Goal: Information Seeking & Learning: Learn about a topic

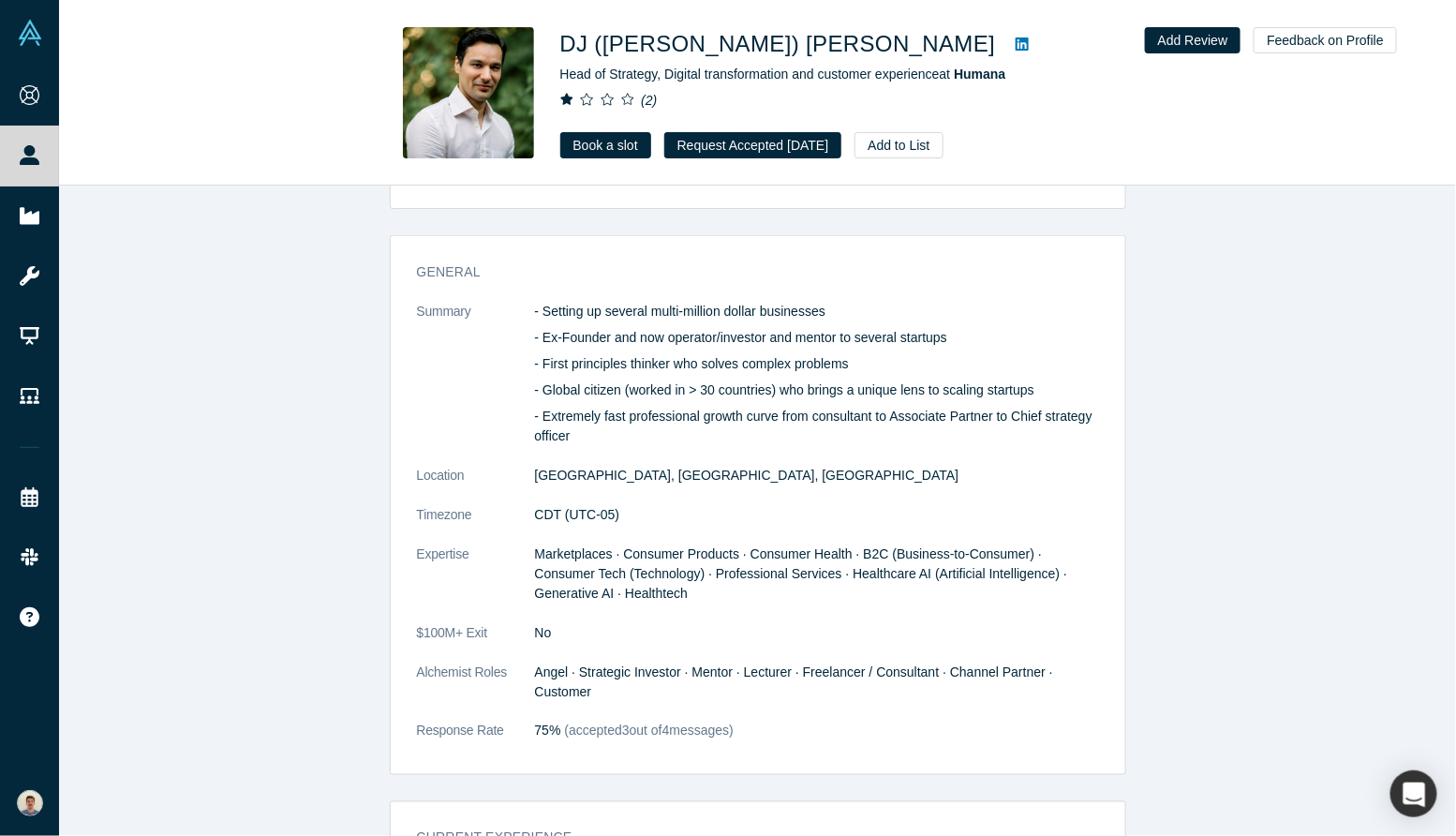
scroll to position [823, 0]
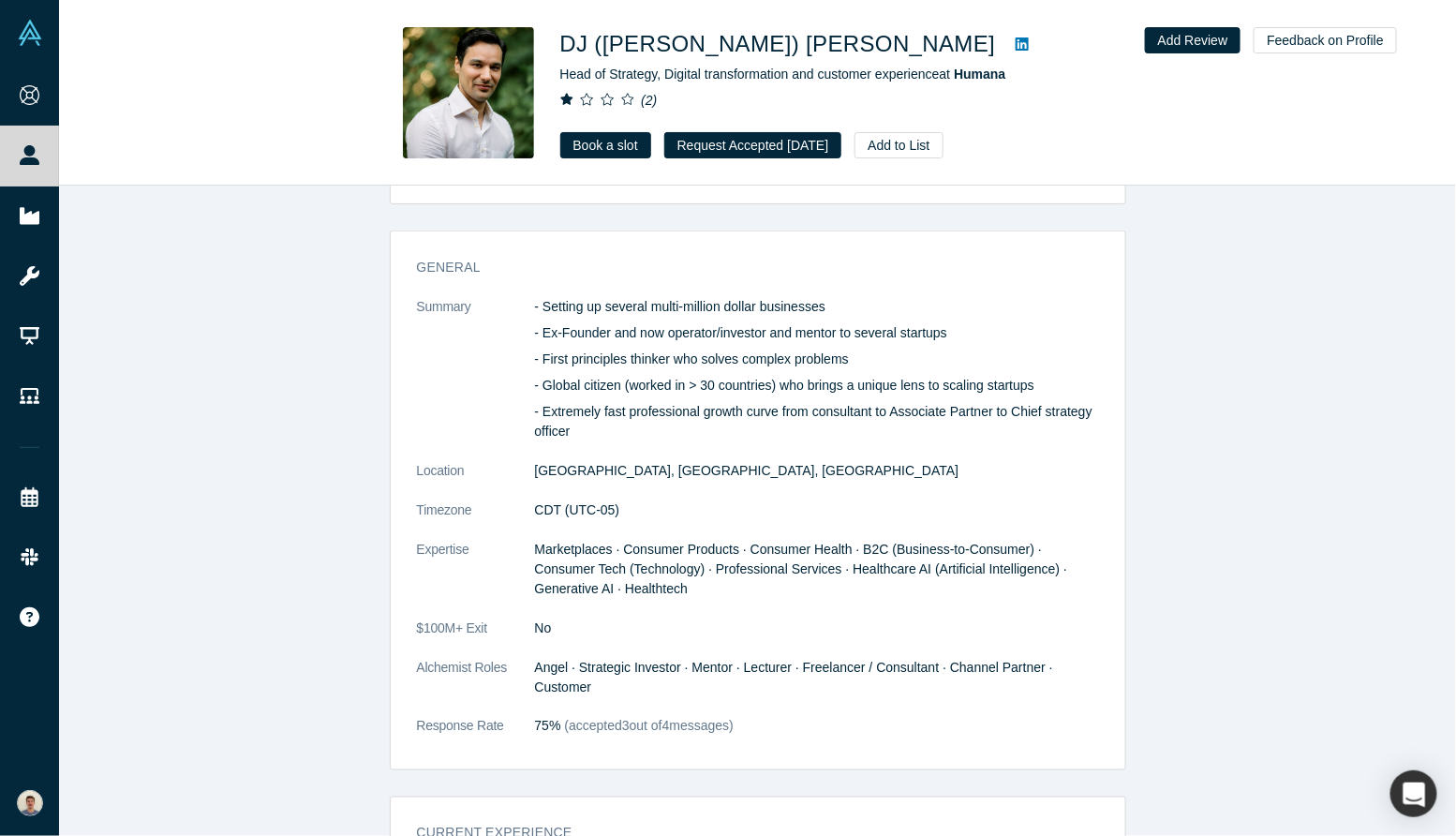
click at [737, 398] on div "- Setting up several multi-million dollar businesses - Ex-Founder and now opera…" at bounding box center [817, 369] width 564 height 144
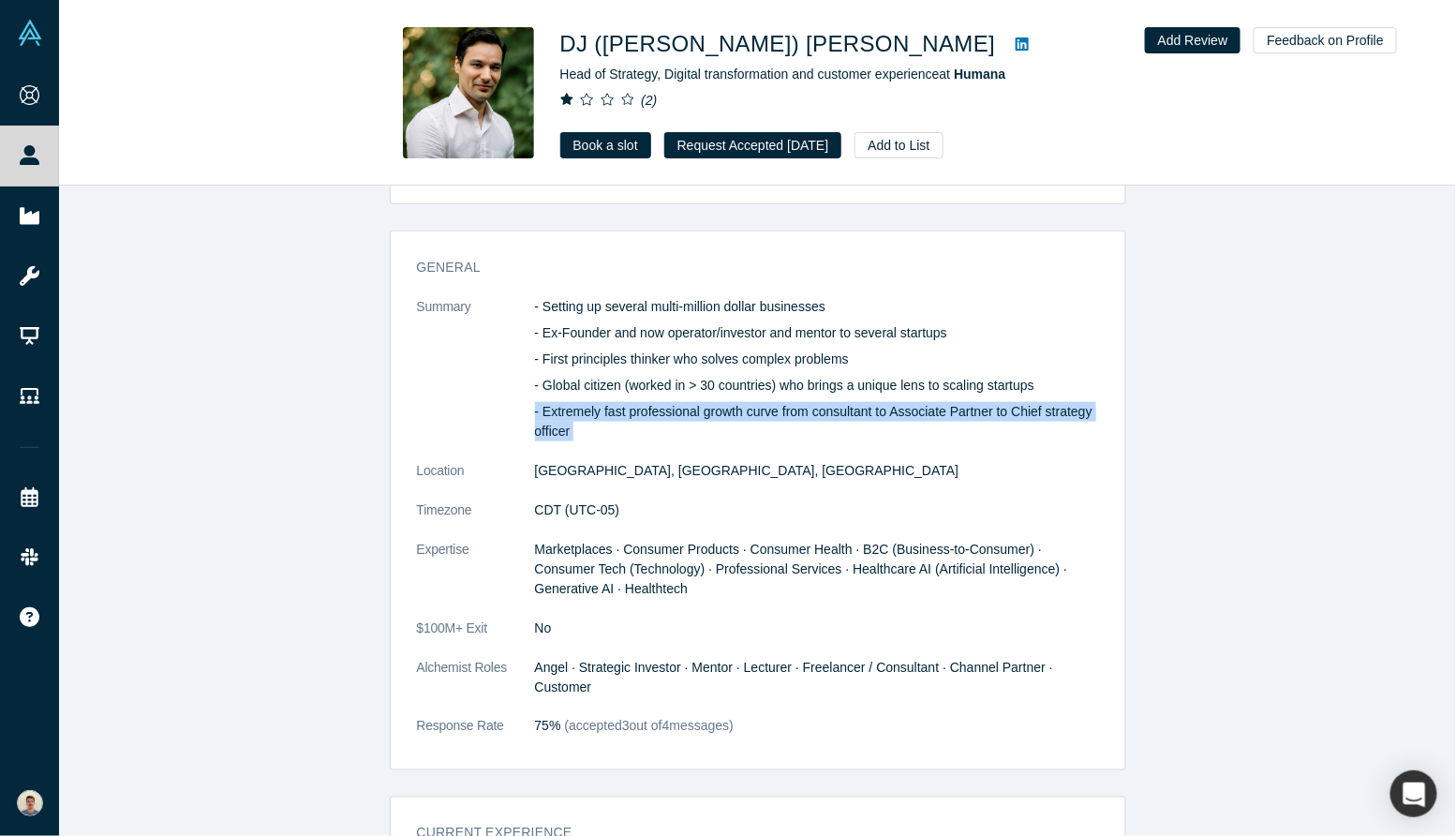
click at [744, 394] on p "- Global citizen (worked in > 30 countries) who brings a unique lens to scaling…" at bounding box center [817, 386] width 564 height 19
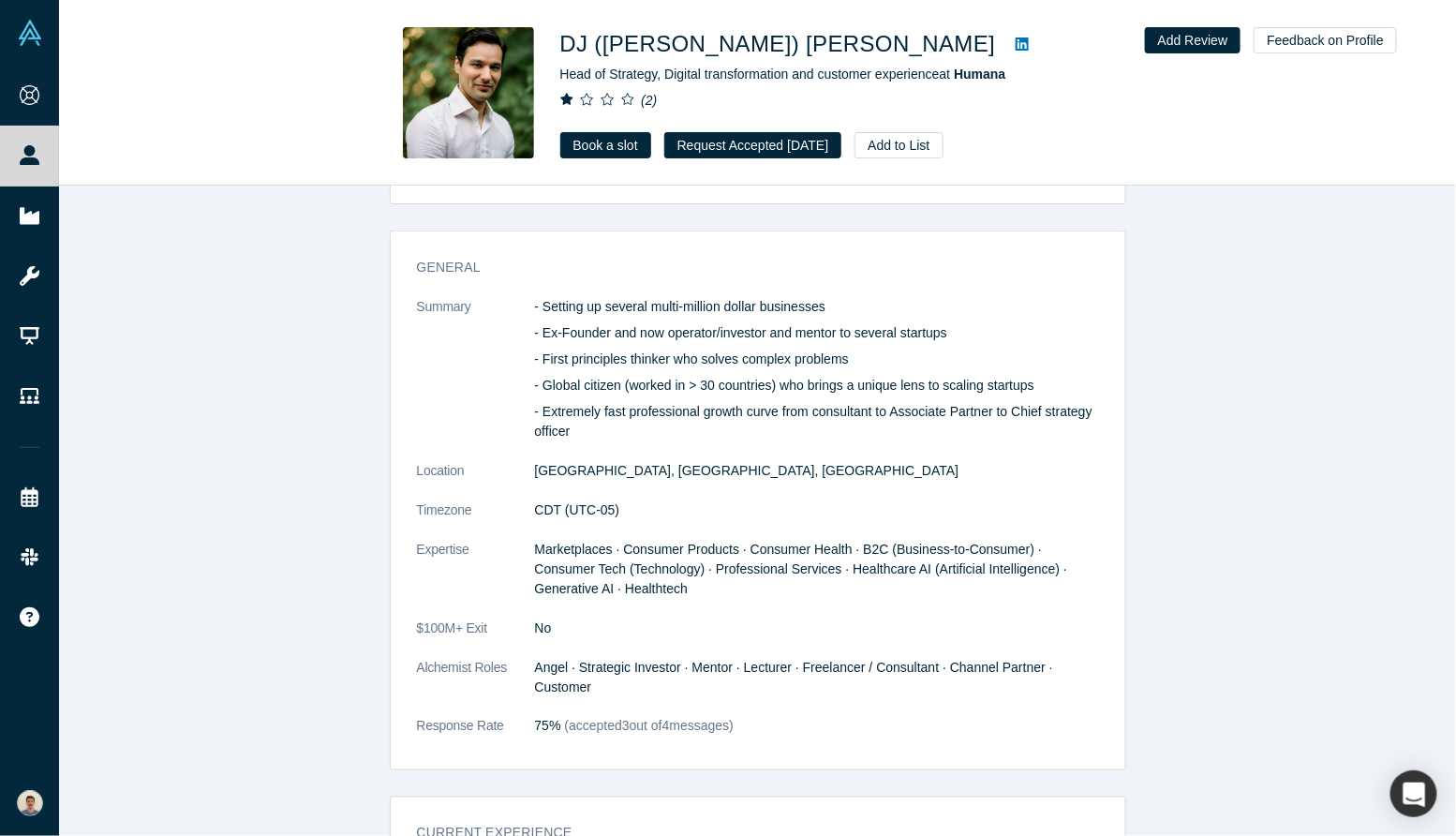
click at [744, 394] on p "- Global citizen (worked in > 30 countries) who brings a unique lens to scaling…" at bounding box center [817, 386] width 564 height 19
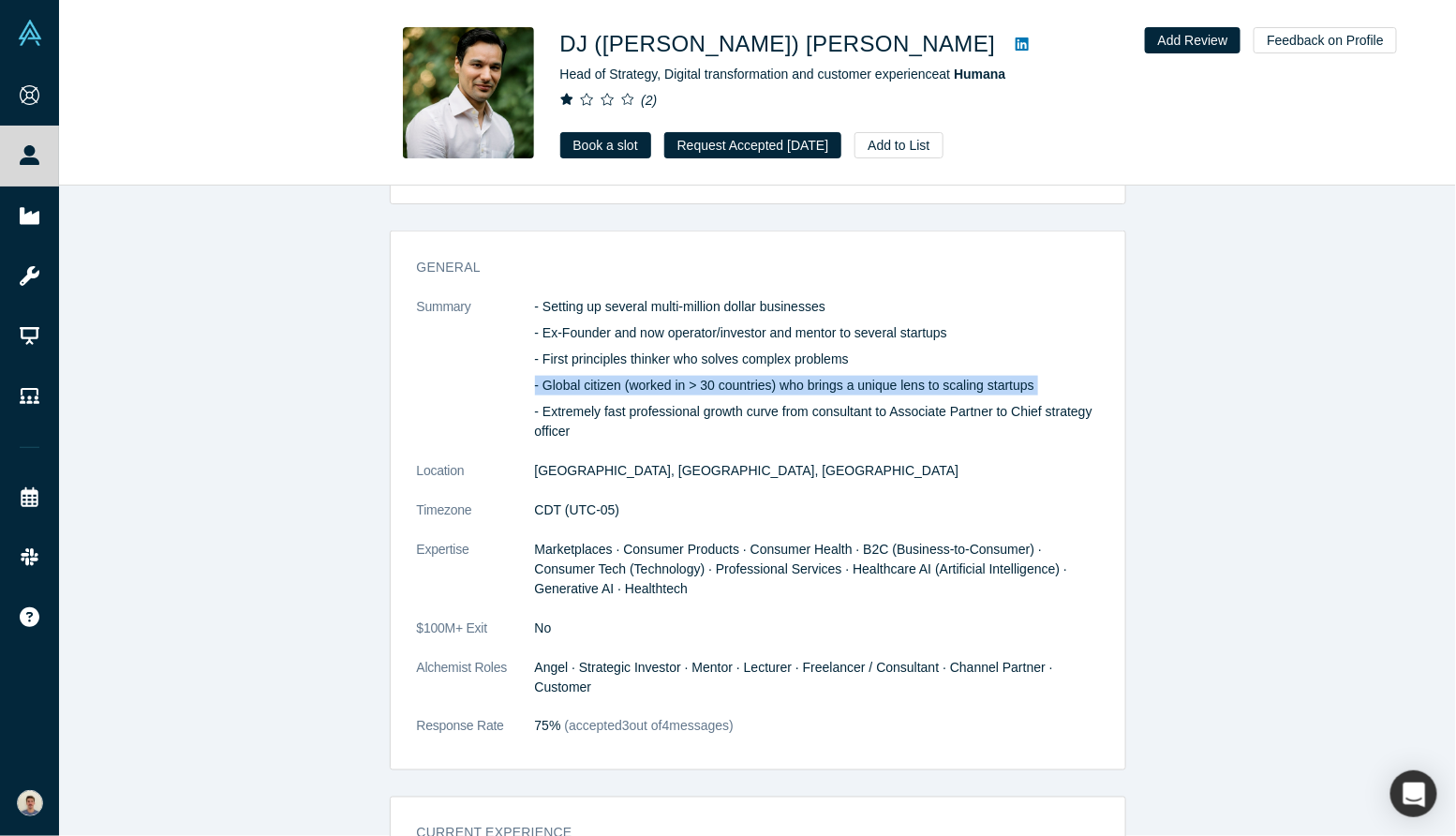
click at [731, 408] on p "- Extremely fast professional growth curve from consultant to Associate Partner…" at bounding box center [817, 422] width 564 height 39
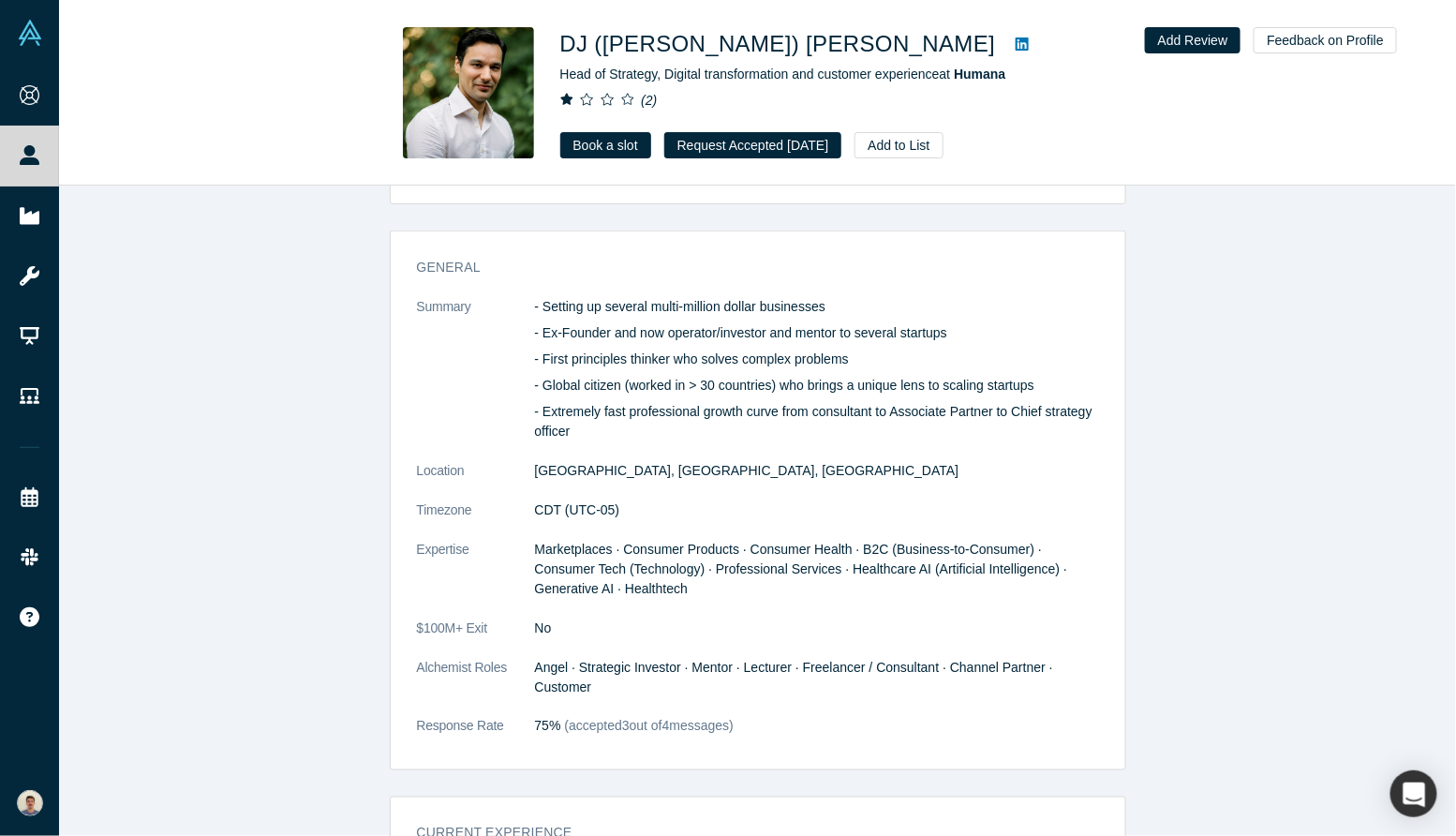
click at [731, 408] on p "- Extremely fast professional growth curve from consultant to Associate Partner…" at bounding box center [817, 422] width 564 height 39
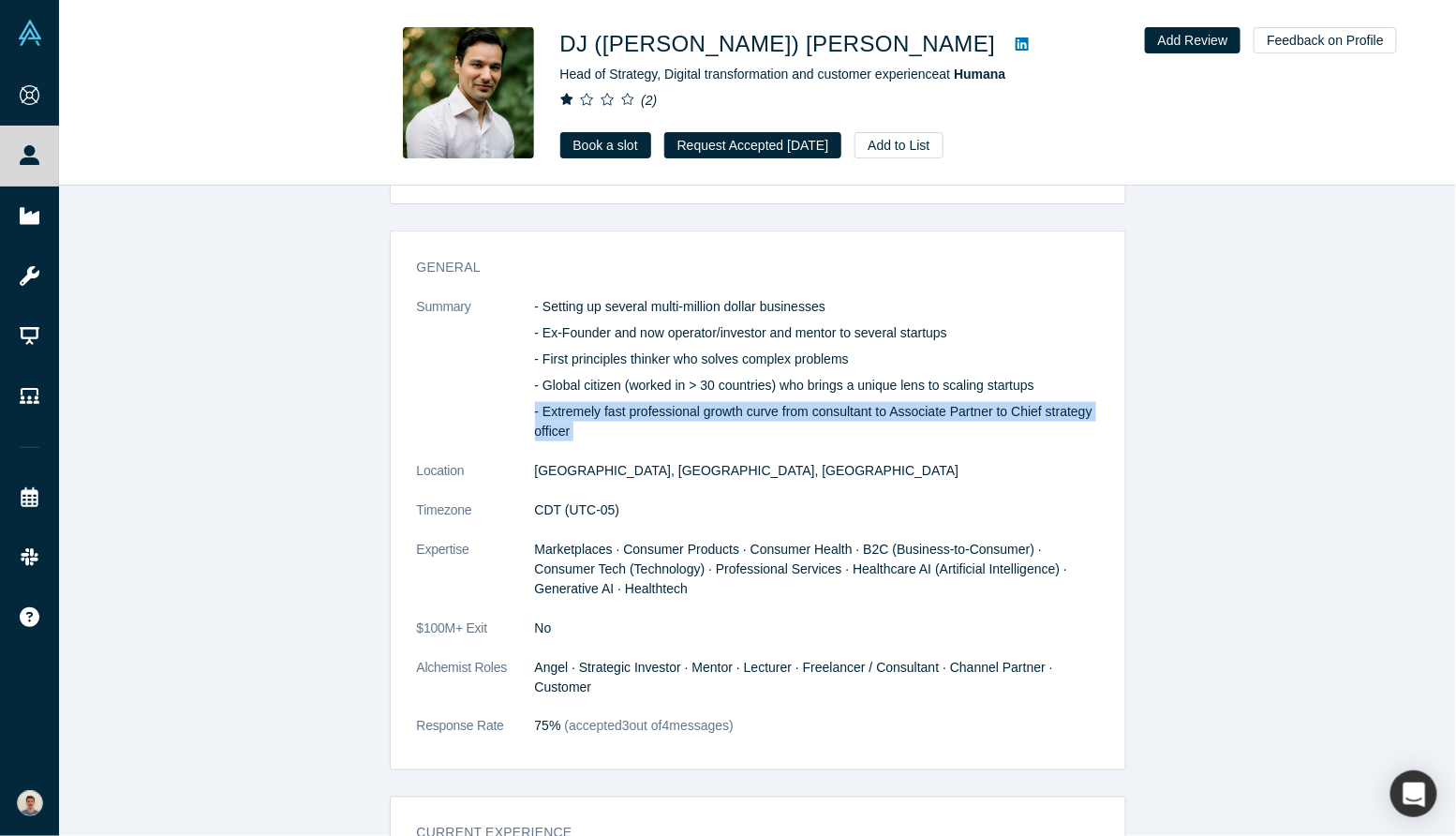
click at [731, 408] on p "- Extremely fast professional growth curve from consultant to Associate Partner…" at bounding box center [817, 422] width 564 height 39
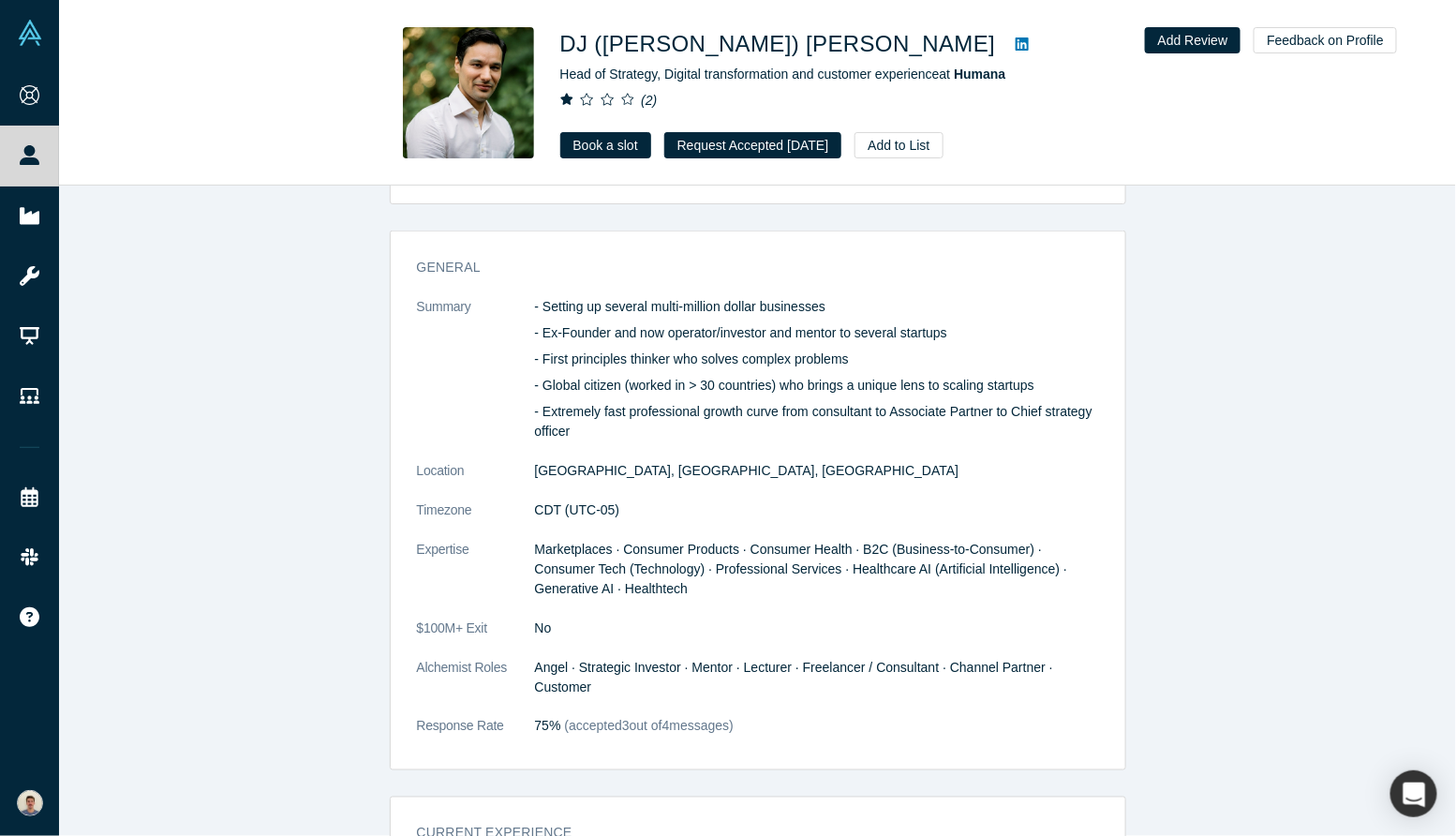
click at [731, 408] on p "- Extremely fast professional growth curve from consultant to Associate Partner…" at bounding box center [817, 422] width 564 height 39
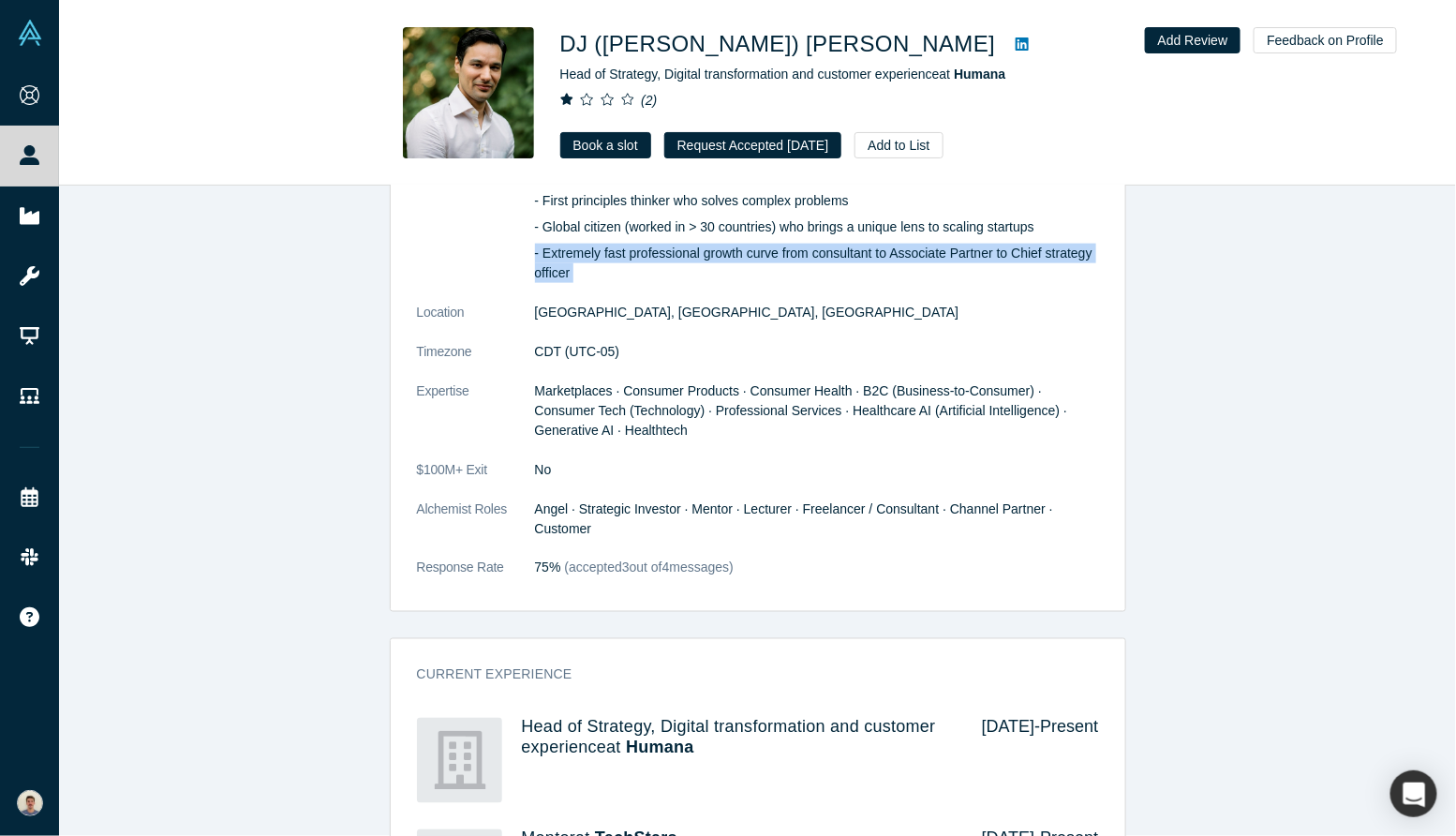
scroll to position [984, 0]
click at [731, 408] on span "Marketplaces · Consumer Products · Consumer Health · B2C (Business-to-Consumer)…" at bounding box center [801, 408] width 533 height 55
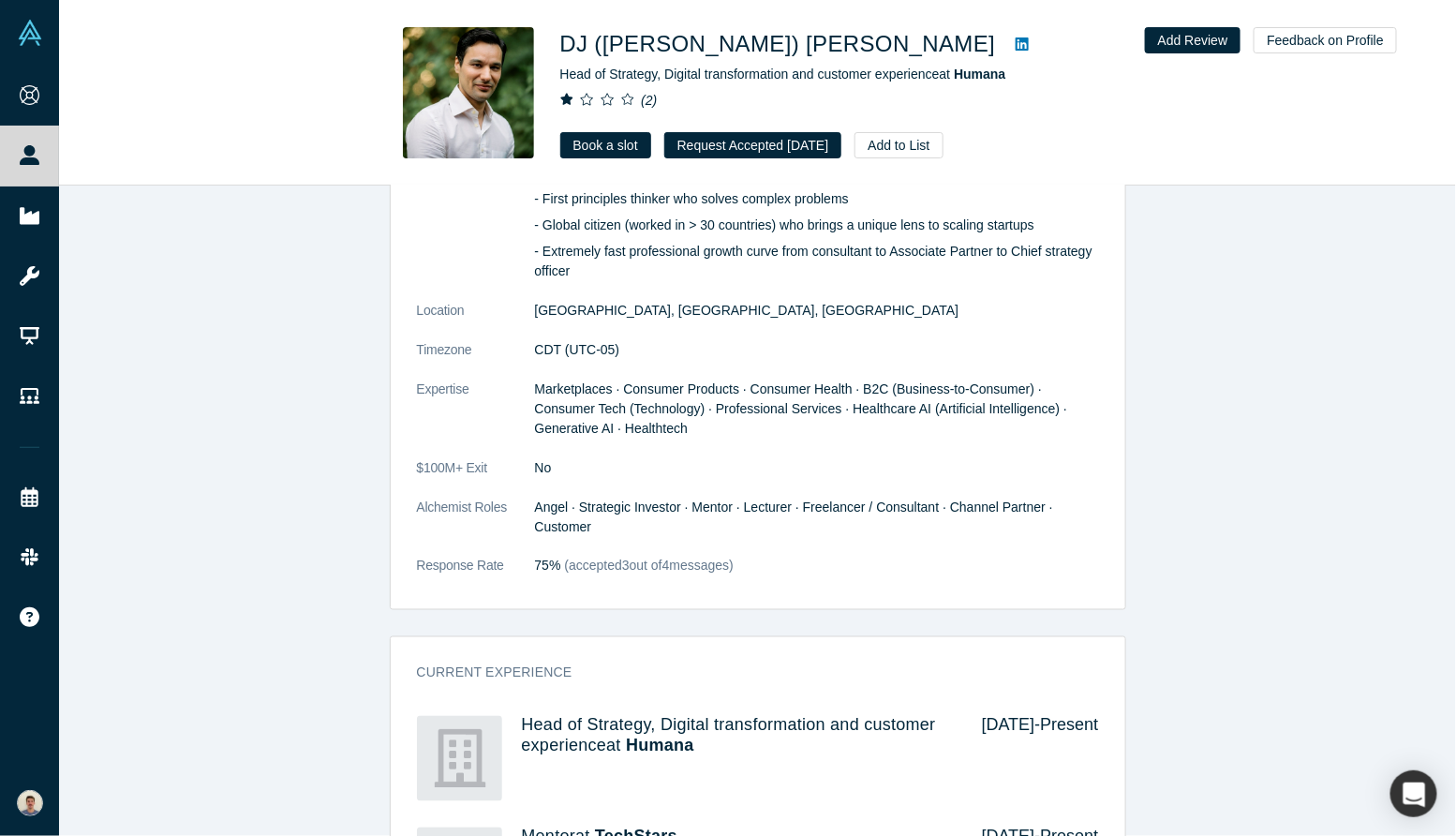
click at [731, 408] on span "Marketplaces · Consumer Products · Consumer Health · B2C (Business-to-Consumer)…" at bounding box center [801, 408] width 533 height 55
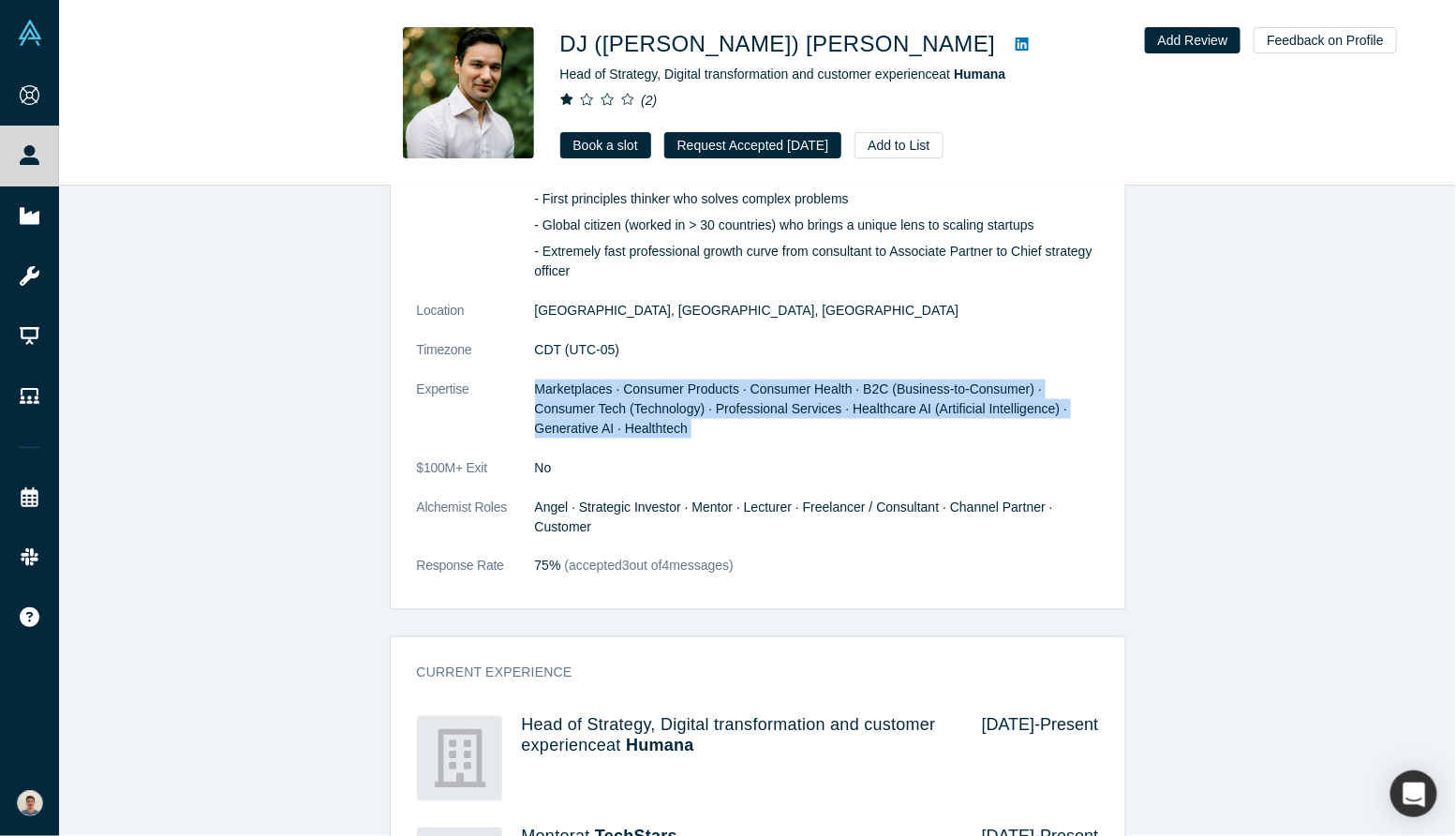
click at [731, 408] on span "Marketplaces · Consumer Products · Consumer Health · B2C (Business-to-Consumer)…" at bounding box center [801, 408] width 533 height 55
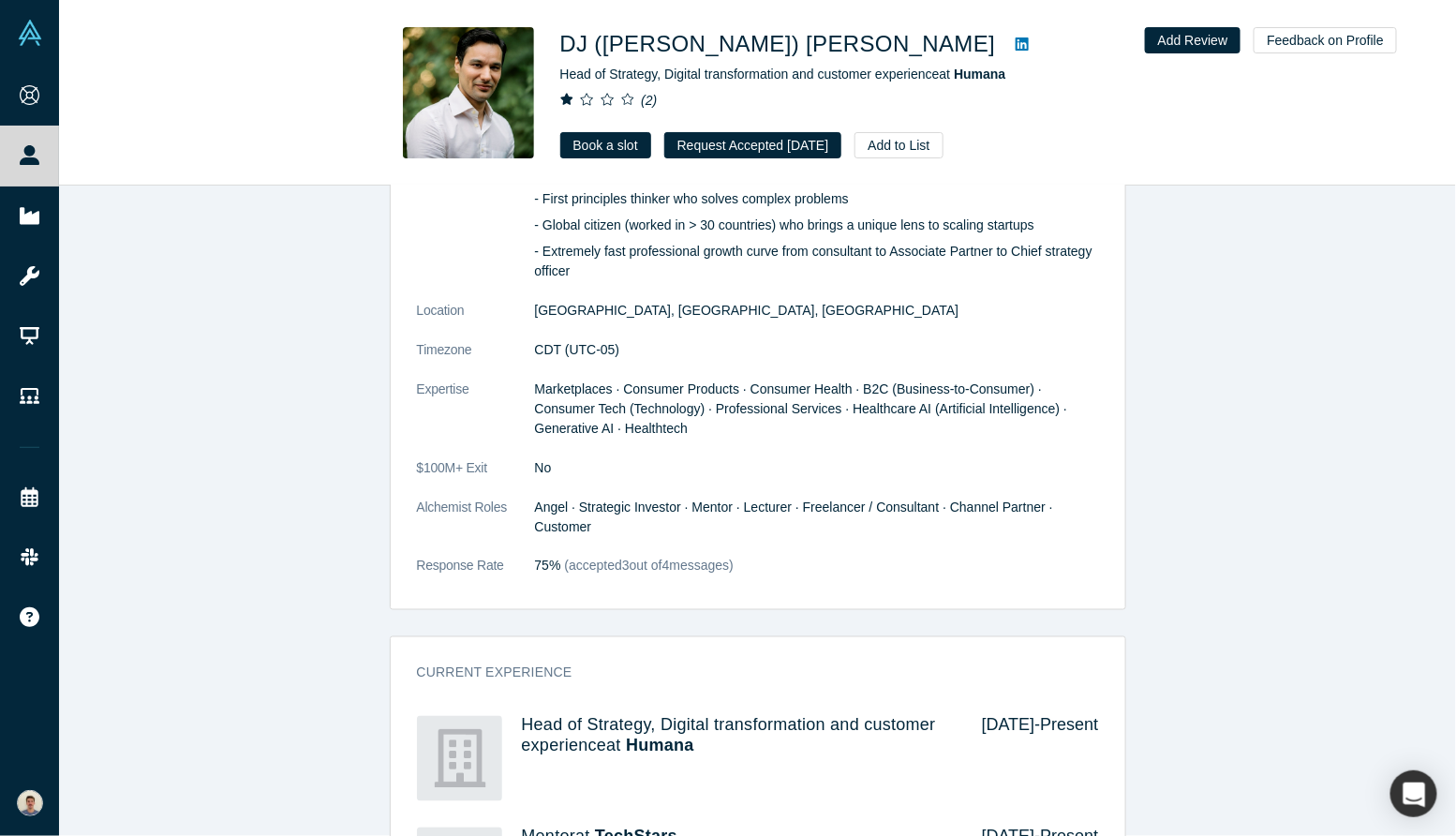
click at [731, 408] on span "Marketplaces · Consumer Products · Consumer Health · B2C (Business-to-Consumer)…" at bounding box center [801, 408] width 533 height 55
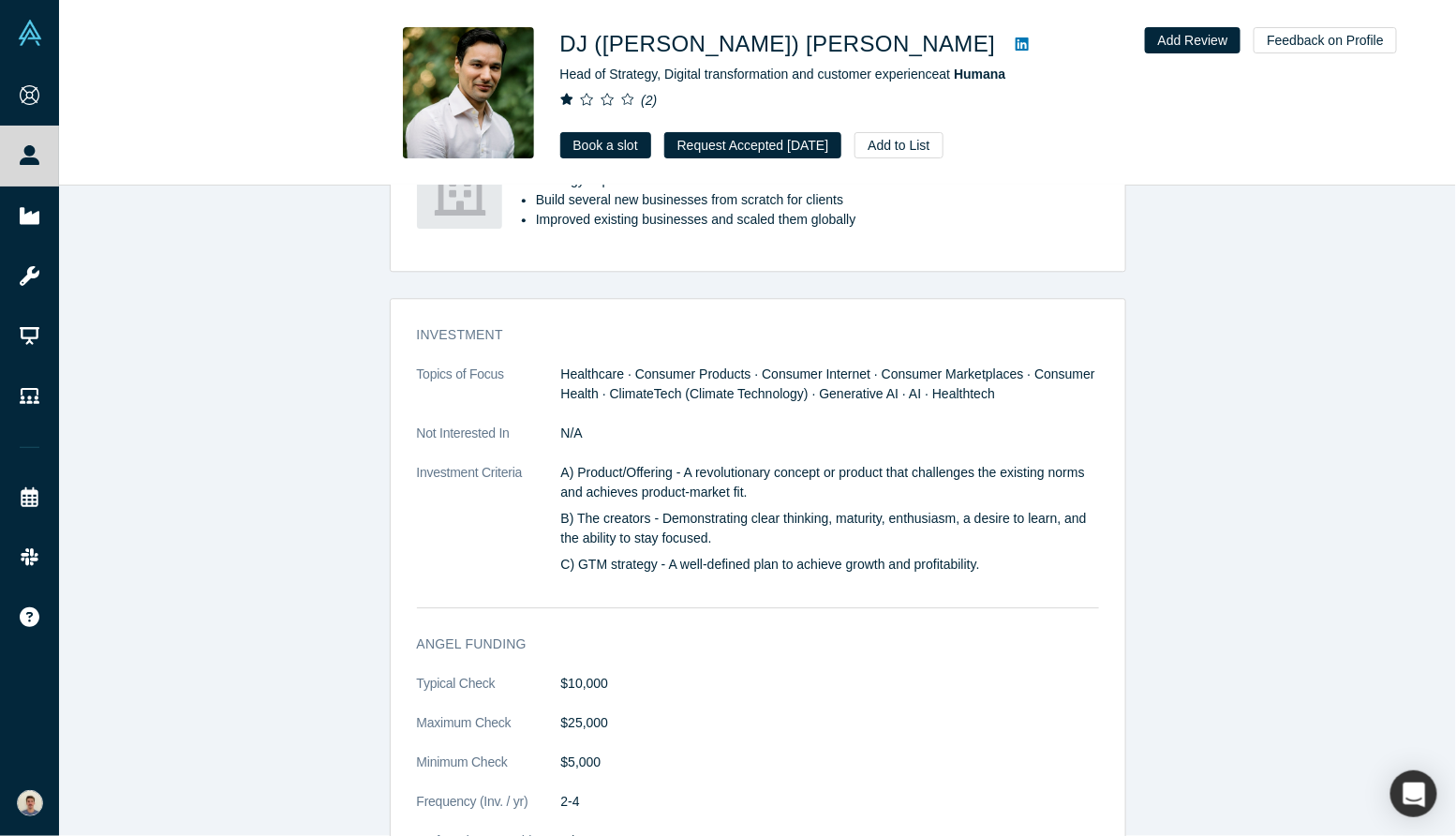
scroll to position [1961, 0]
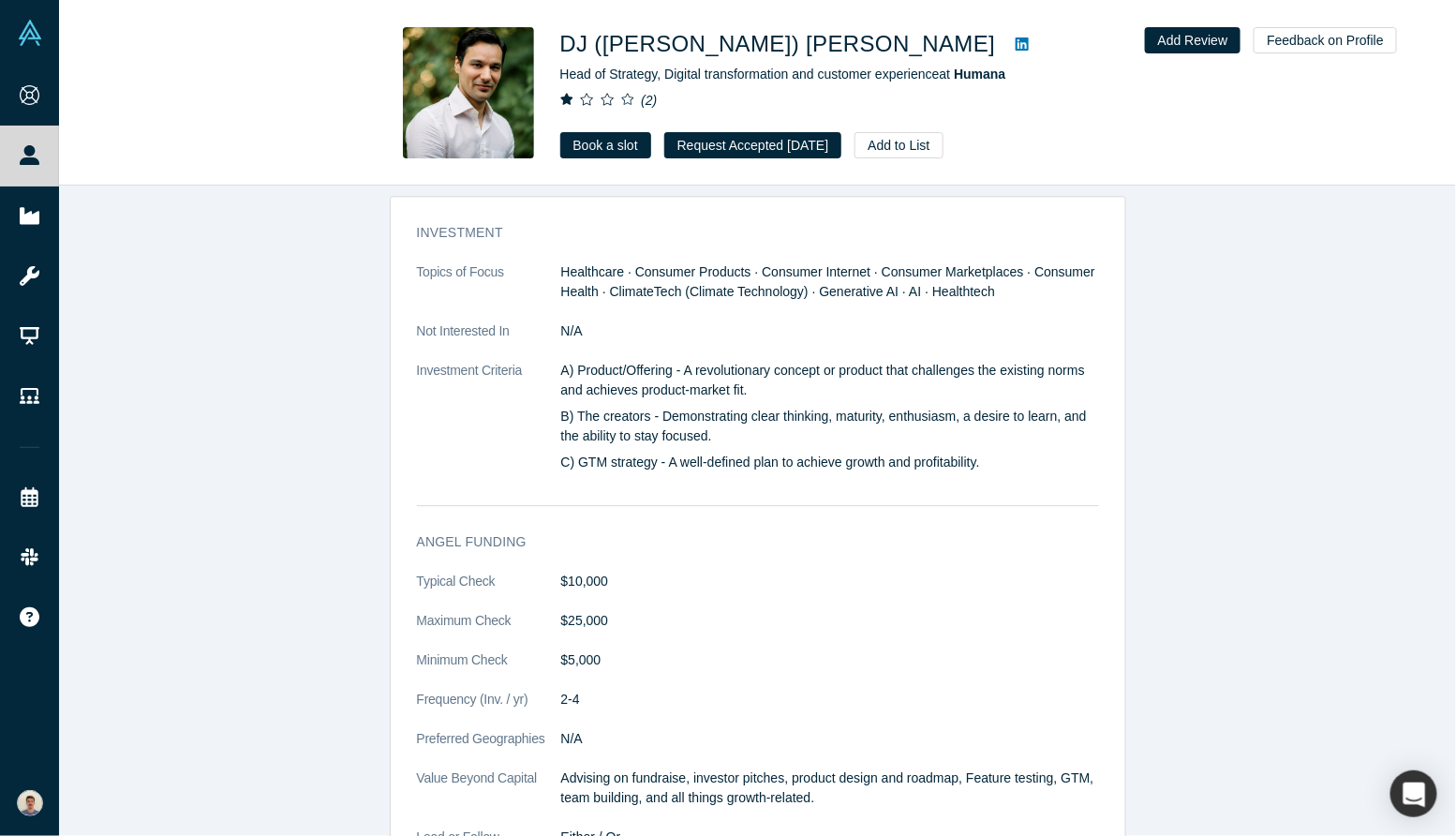
click at [735, 390] on p "A) Product/Offering - A revolutionary concept or product that challenges the ex…" at bounding box center [830, 380] width 538 height 39
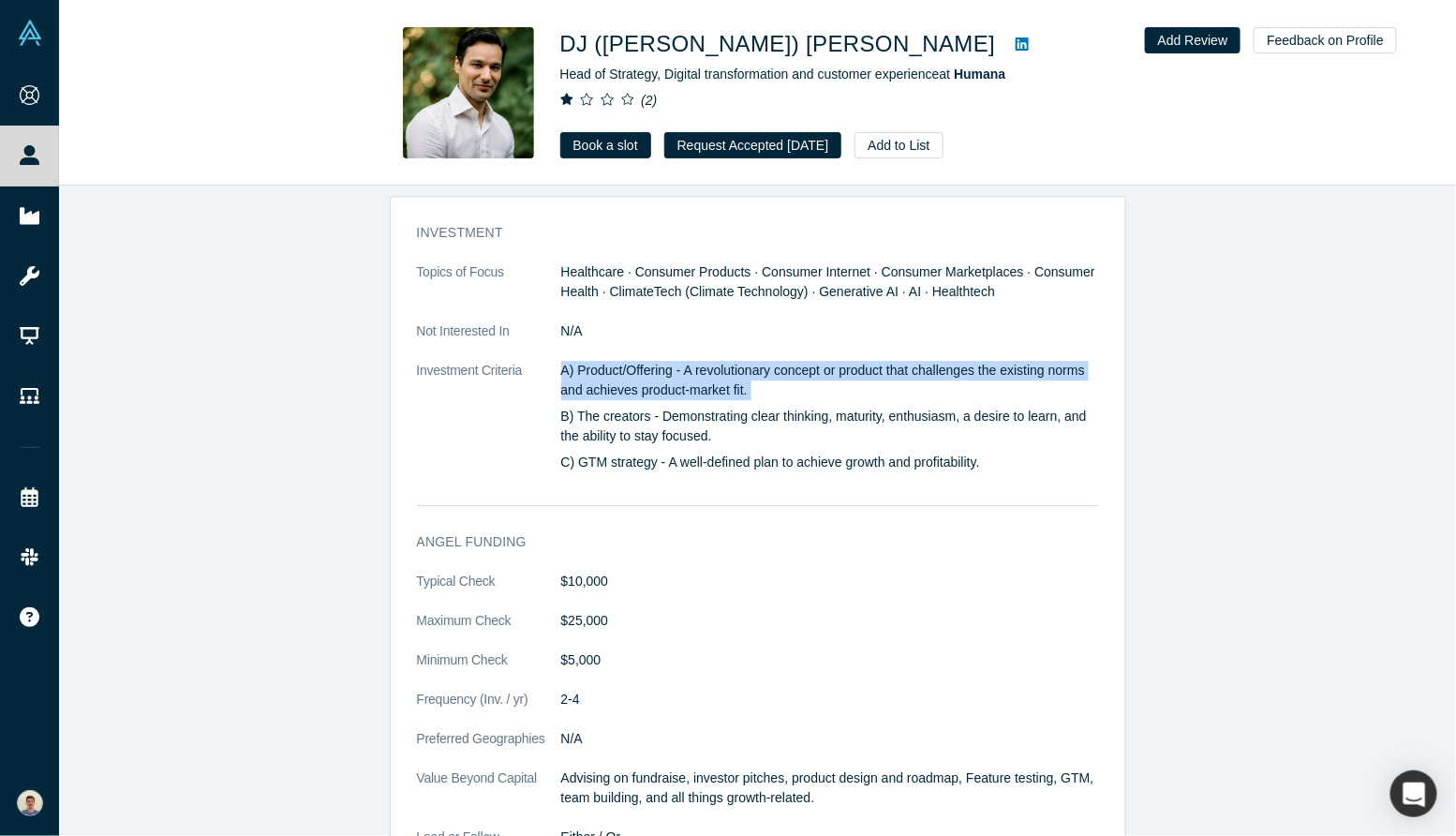
click at [719, 414] on p "B) The creators - Demonstrating clear thinking, maturity, enthusiasm, a desire …" at bounding box center [830, 426] width 538 height 39
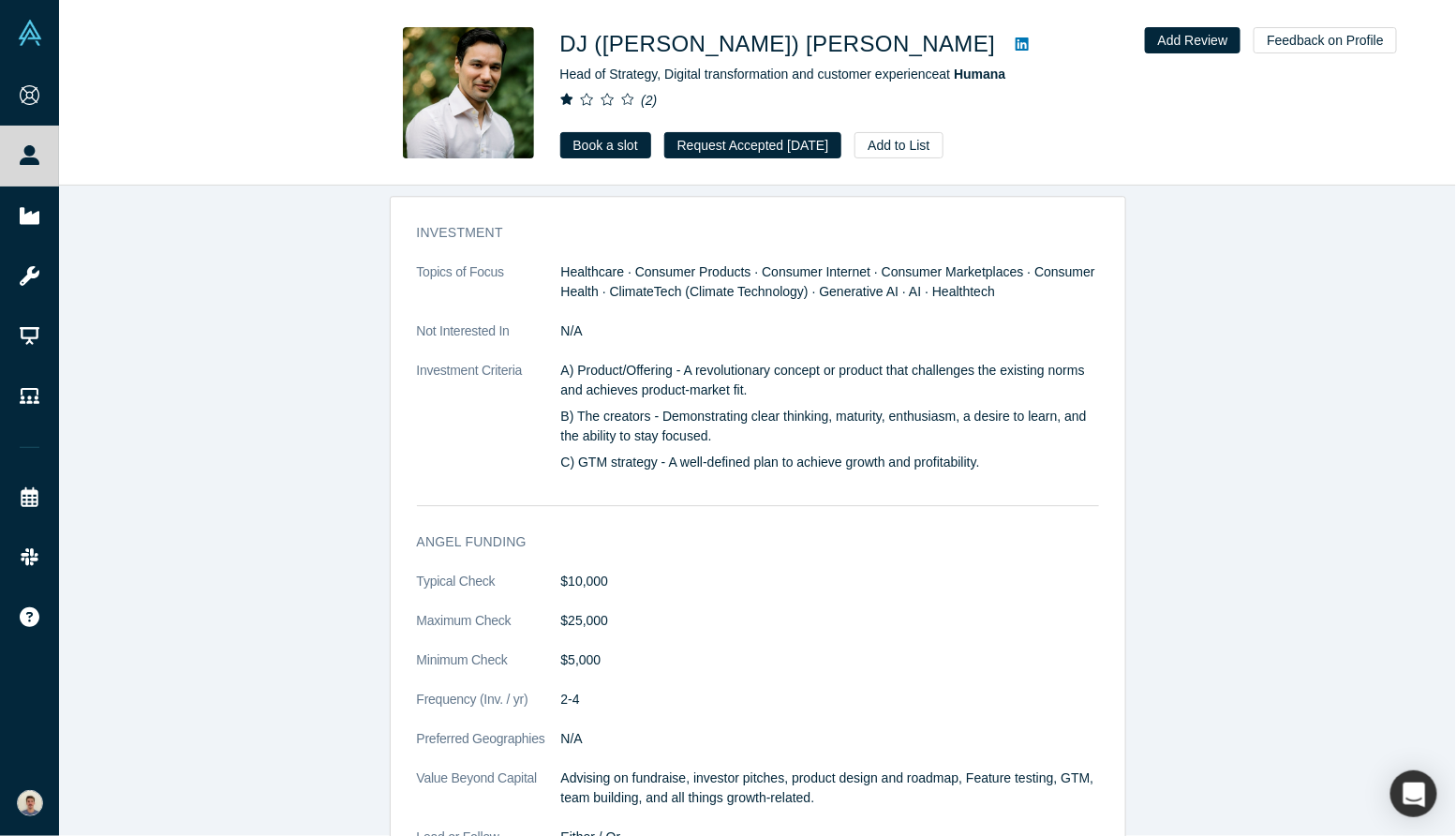
click at [719, 414] on p "B) The creators - Demonstrating clear thinking, maturity, enthusiasm, a desire …" at bounding box center [830, 426] width 538 height 39
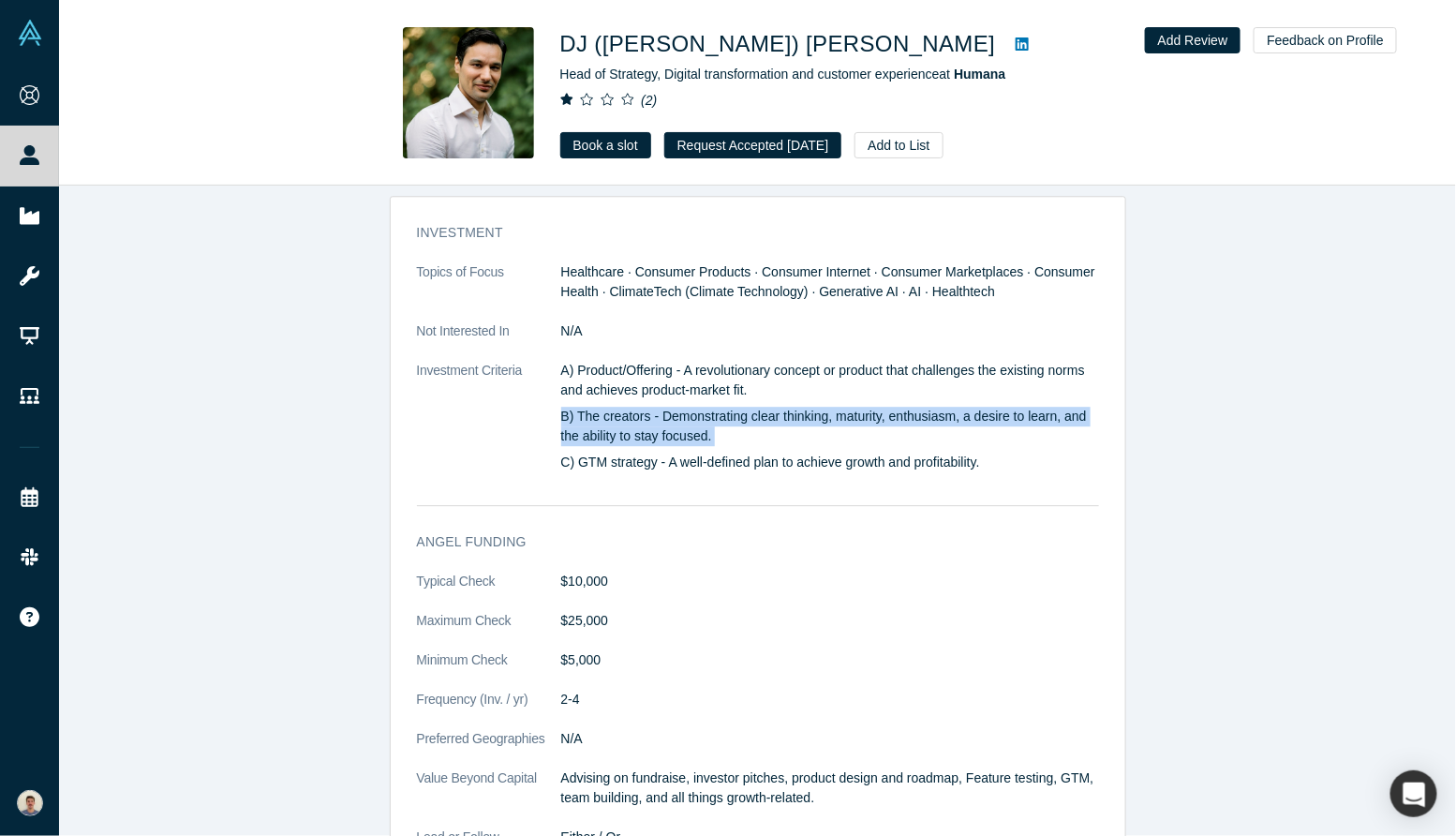
click at [719, 414] on p "B) The creators - Demonstrating clear thinking, maturity, enthusiasm, a desire …" at bounding box center [830, 426] width 538 height 39
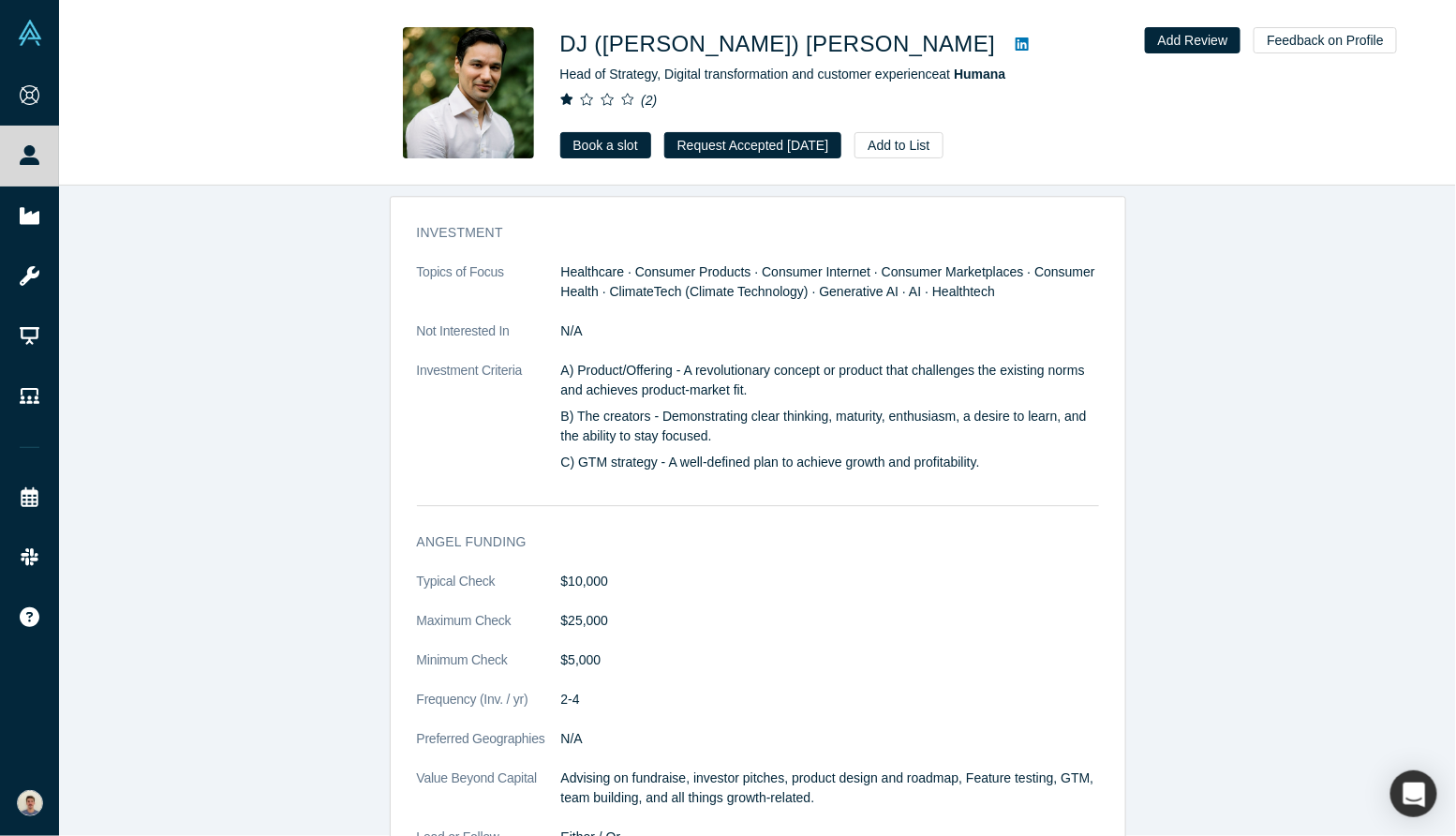
click at [719, 414] on p "B) The creators - Demonstrating clear thinking, maturity, enthusiasm, a desire …" at bounding box center [830, 426] width 538 height 39
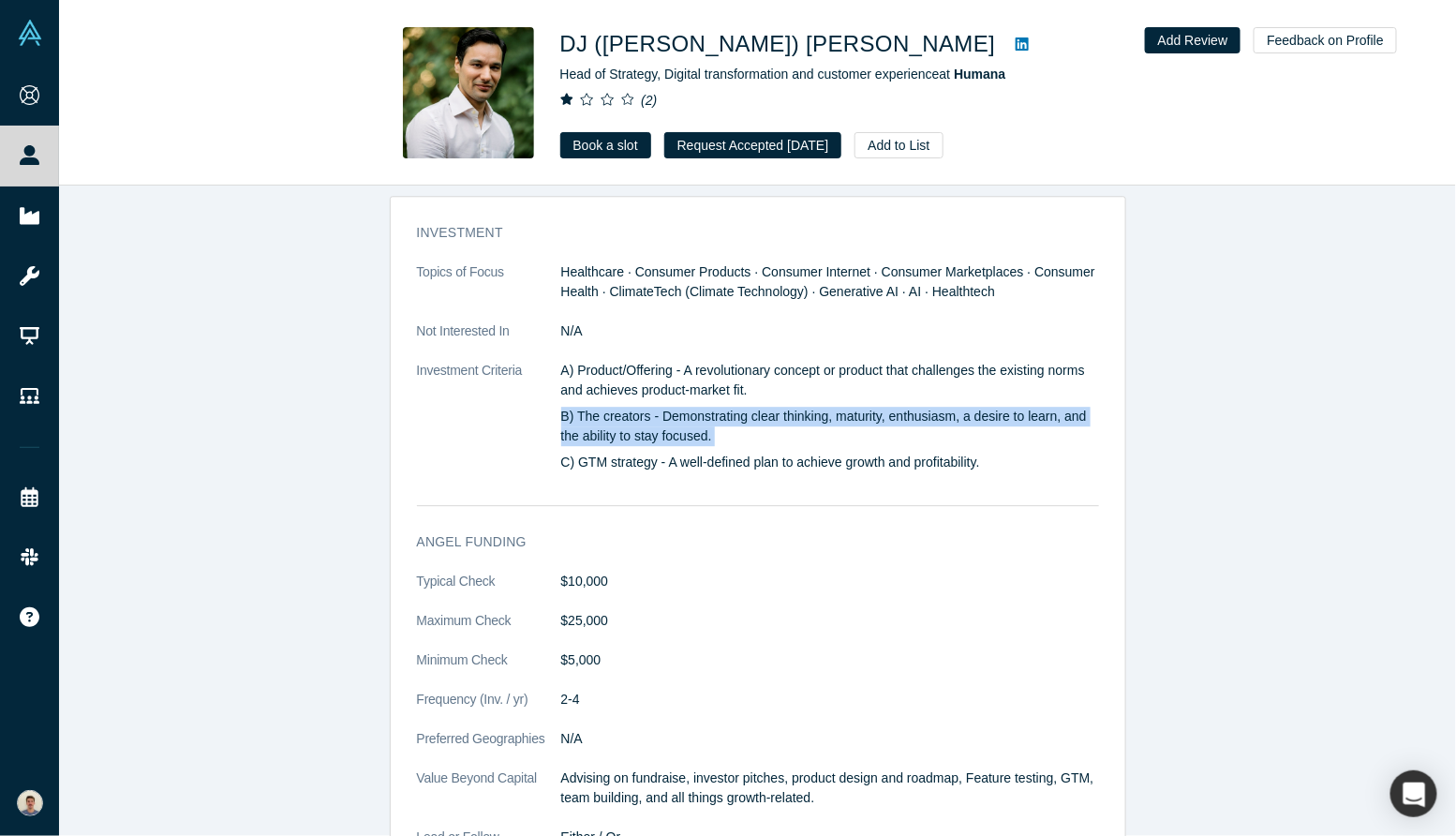
click at [700, 437] on p "B) The creators - Demonstrating clear thinking, maturity, enthusiasm, a desire …" at bounding box center [830, 426] width 538 height 39
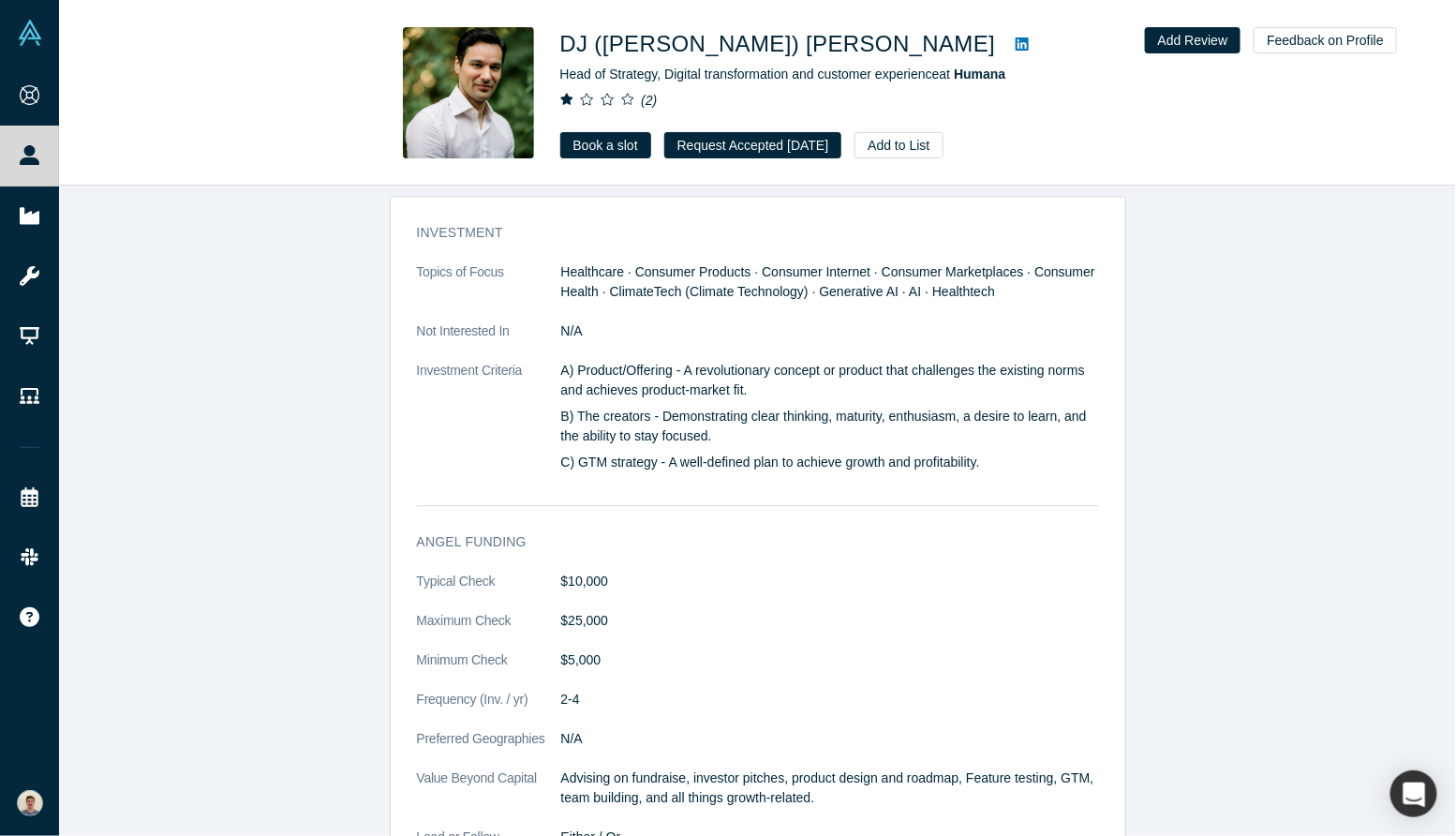
click at [685, 452] on p "C) GTM strategy - A well-defined plan to achieve growth and profitability." at bounding box center [830, 462] width 538 height 19
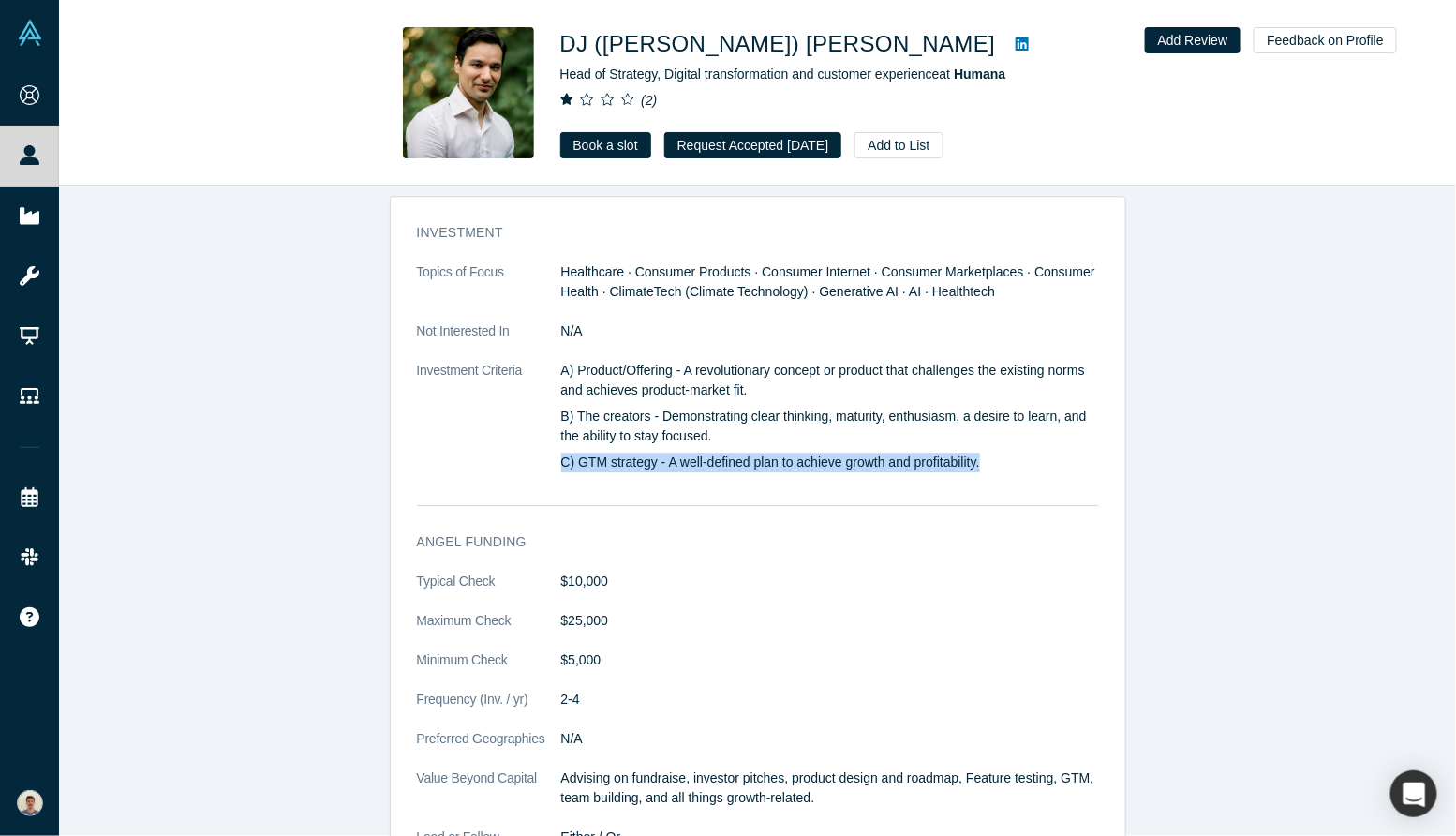
click at [685, 452] on p "C) GTM strategy - A well-defined plan to achieve growth and profitability." at bounding box center [830, 462] width 538 height 19
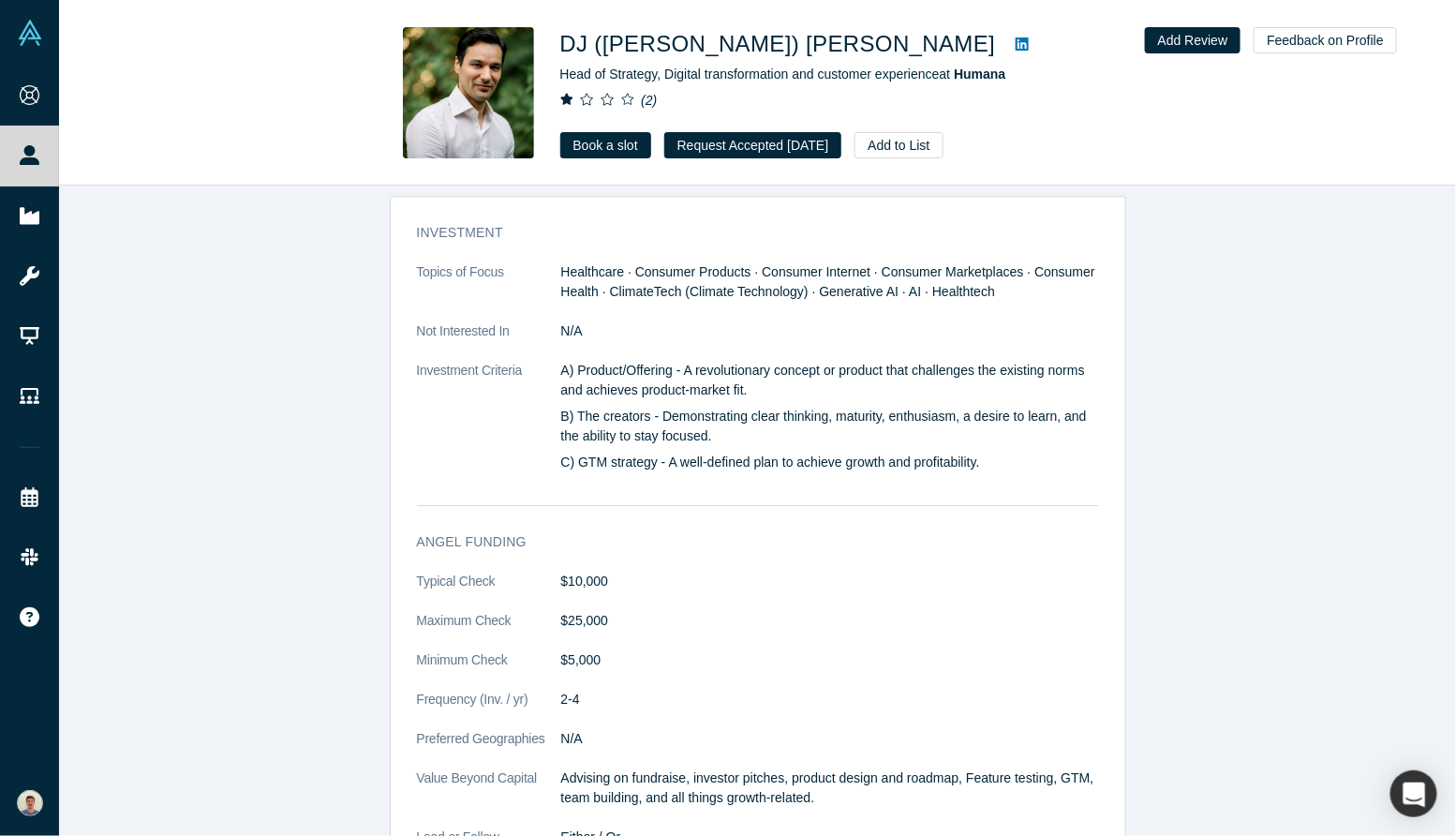
click at [685, 452] on p "C) GTM strategy - A well-defined plan to achieve growth and profitability." at bounding box center [830, 462] width 538 height 19
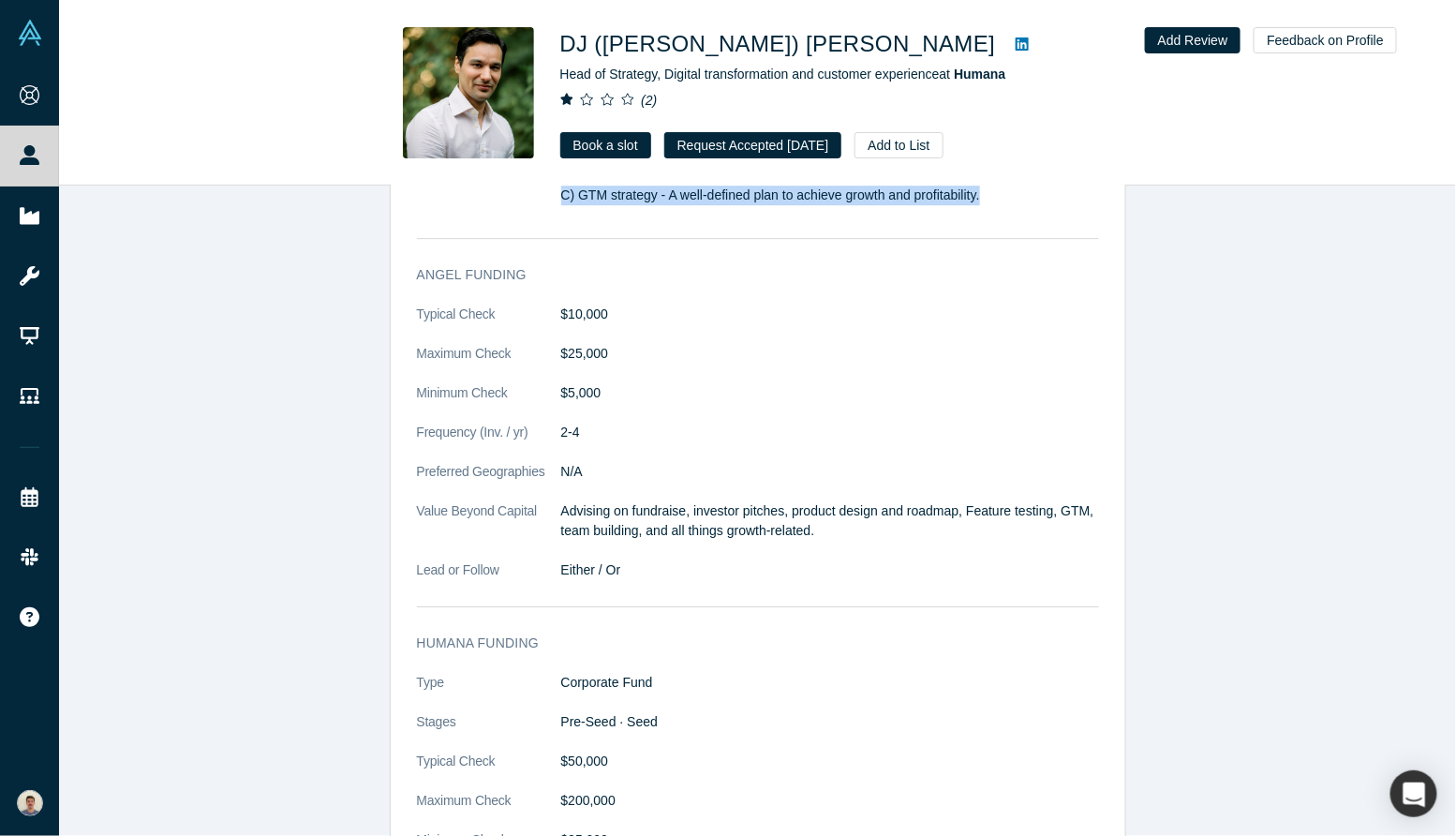
scroll to position [2231, 0]
click at [652, 511] on p "Advising on fundraise, investor pitches, product design and roadmap, Feature te…" at bounding box center [830, 518] width 538 height 39
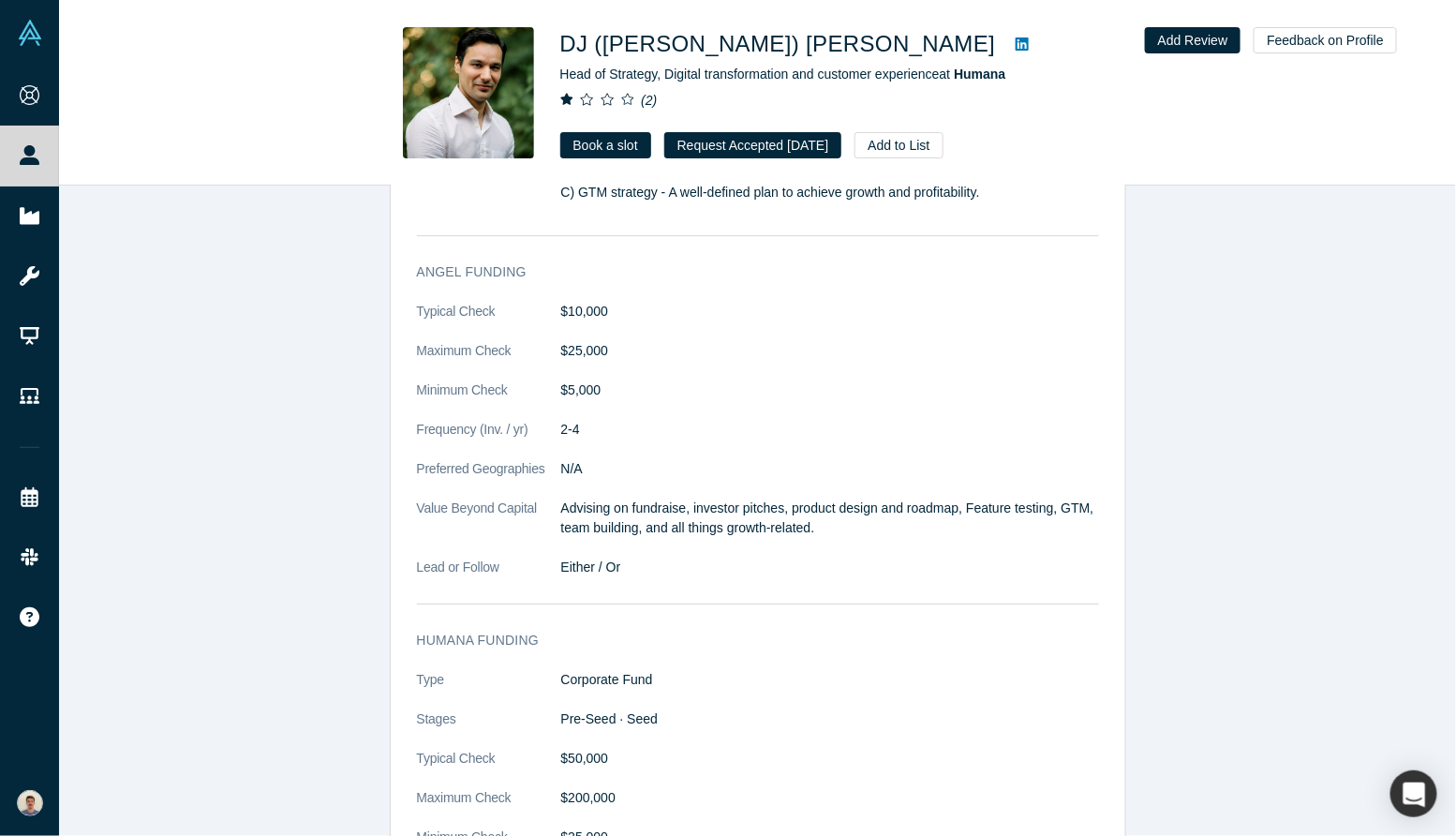
click at [652, 511] on p "Advising on fundraise, investor pitches, product design and roadmap, Feature te…" at bounding box center [830, 518] width 538 height 39
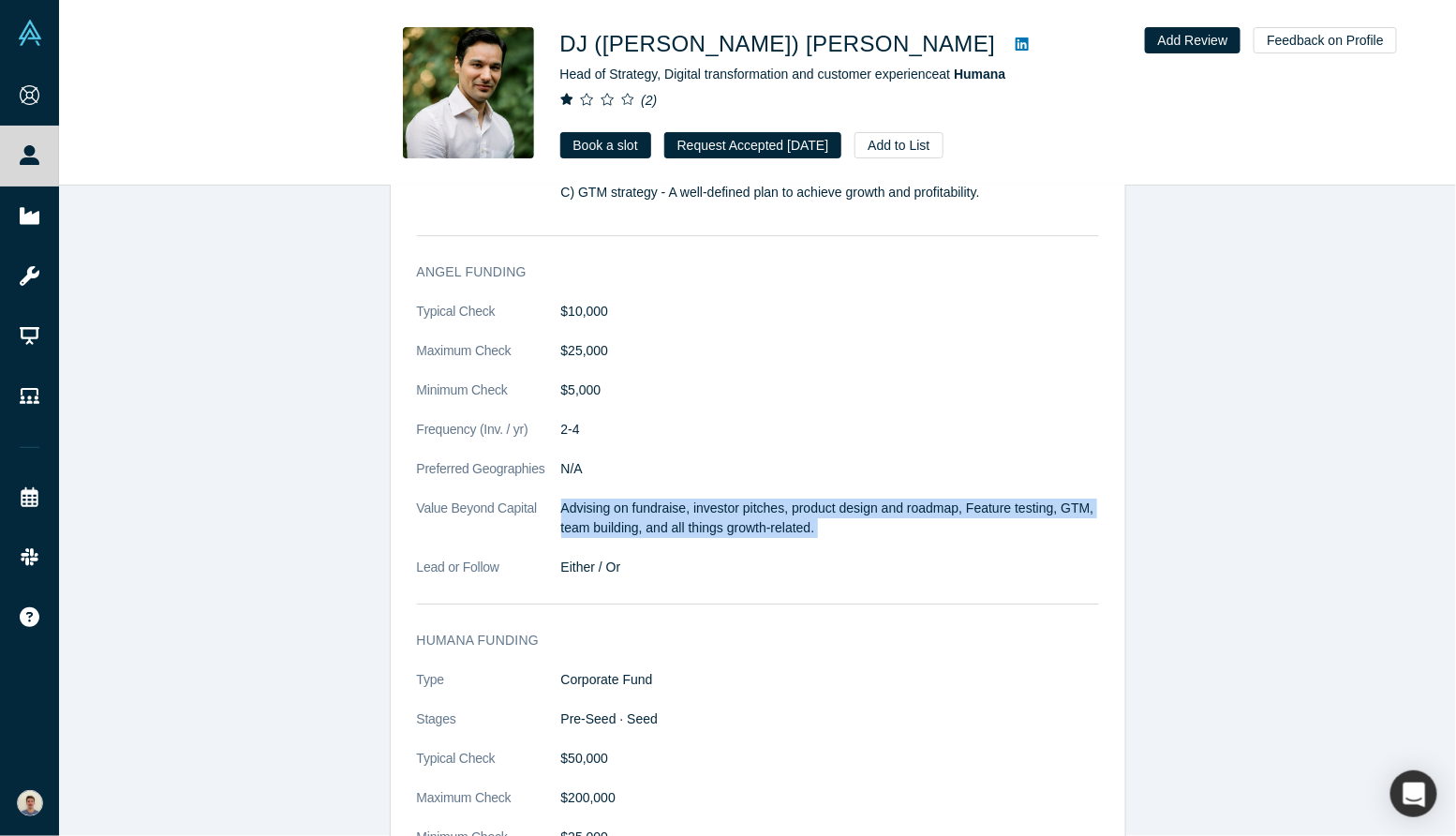
click at [652, 511] on p "Advising on fundraise, investor pitches, product design and roadmap, Feature te…" at bounding box center [830, 518] width 538 height 39
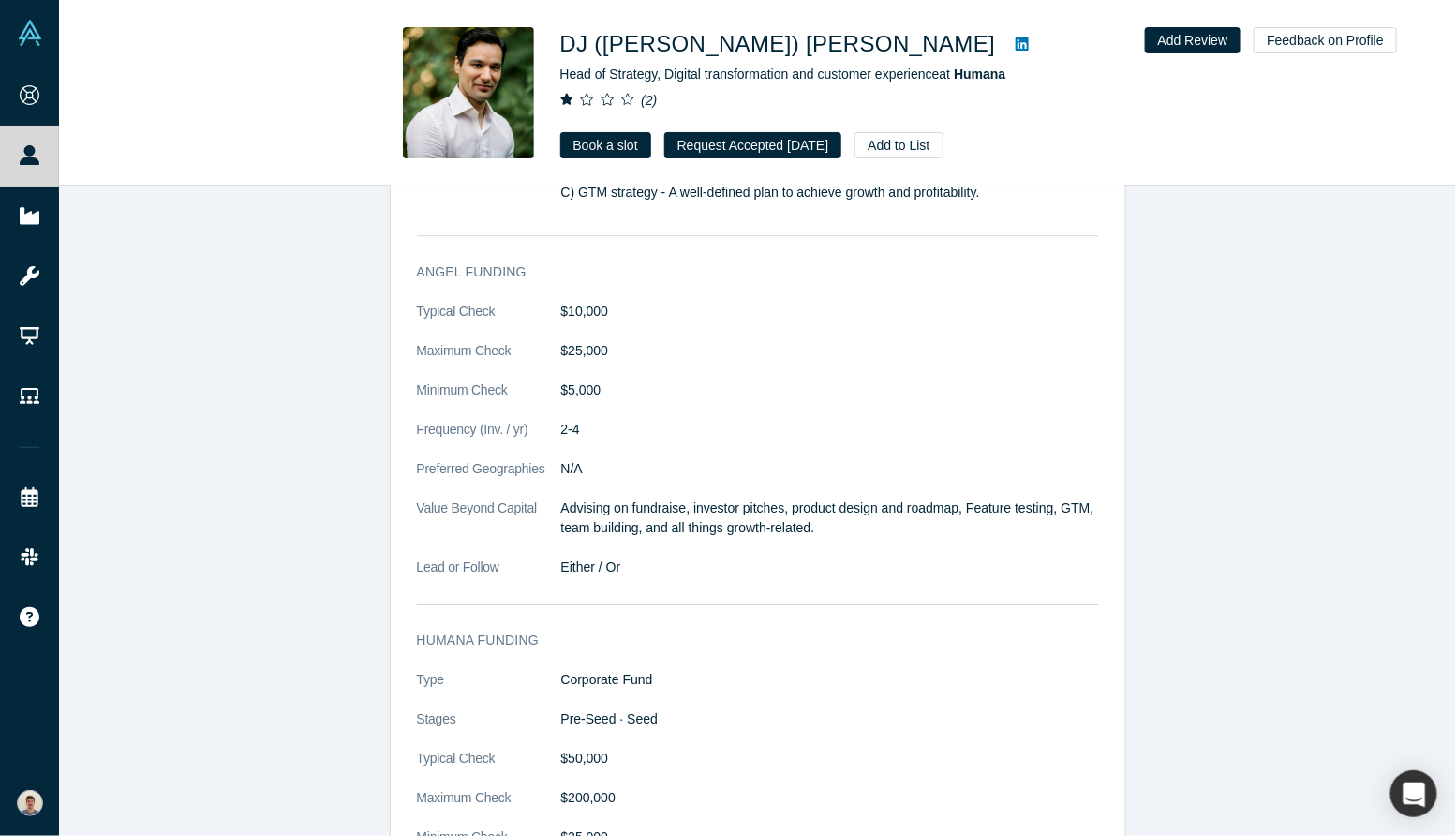
click at [652, 511] on p "Advising on fundraise, investor pitches, product design and roadmap, Feature te…" at bounding box center [830, 518] width 538 height 39
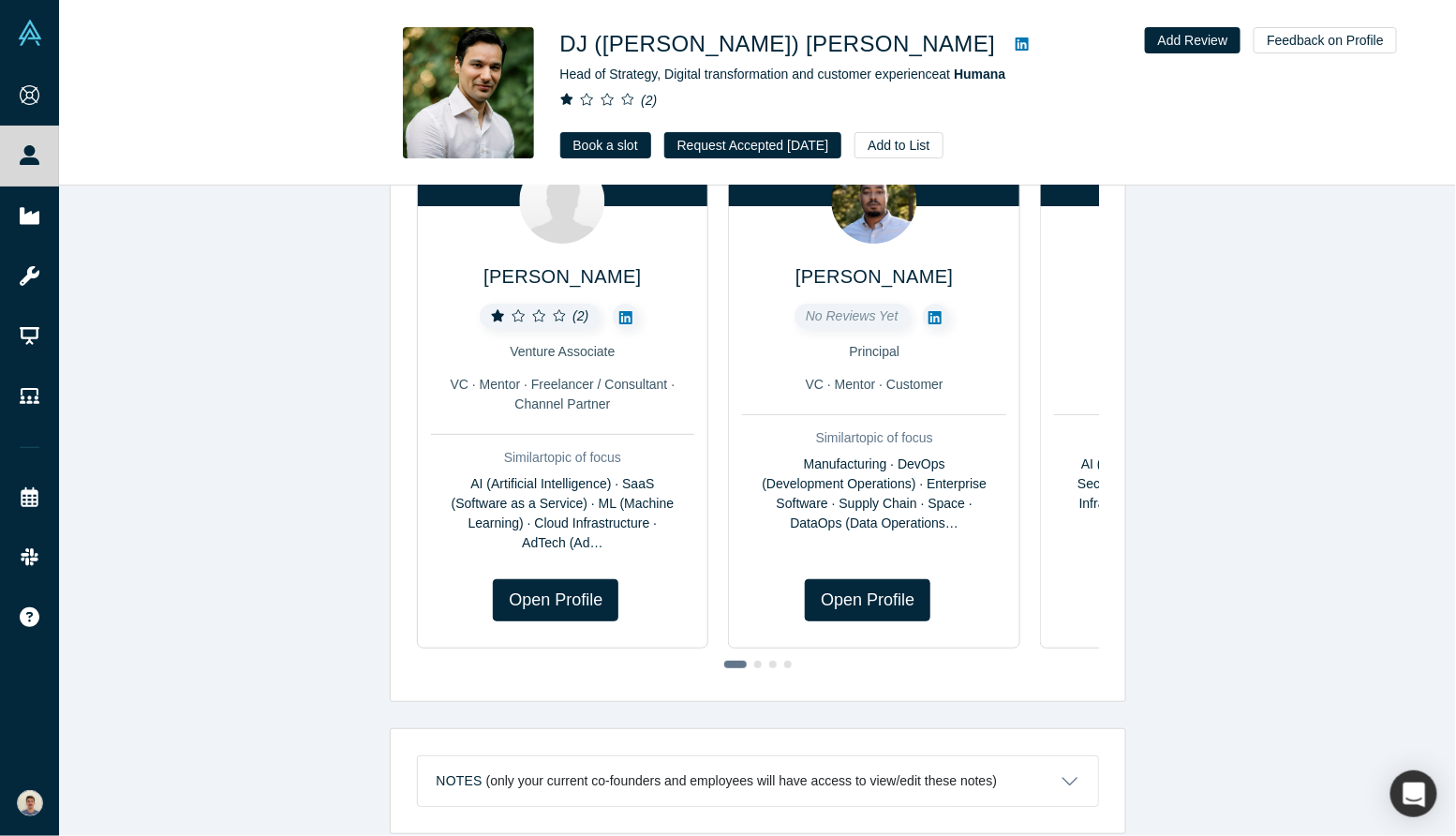
scroll to position [0, 0]
